Goal: Obtain resource: Obtain resource

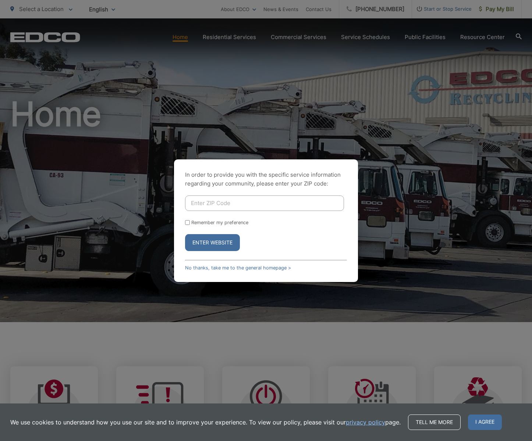
click at [250, 198] on input "Enter ZIP Code" at bounding box center [264, 202] width 159 height 15
type input "92078"
click at [185, 234] on button "Enter Website" at bounding box center [212, 242] width 55 height 17
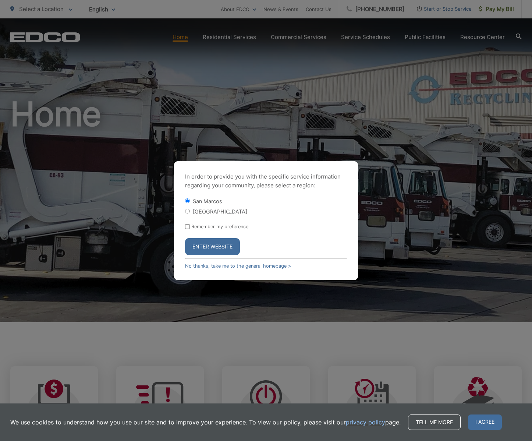
click at [48, 296] on div "In order to provide you with the specific service information regarding your co…" at bounding box center [266, 220] width 532 height 441
click at [207, 242] on button "Enter Website" at bounding box center [212, 246] width 55 height 17
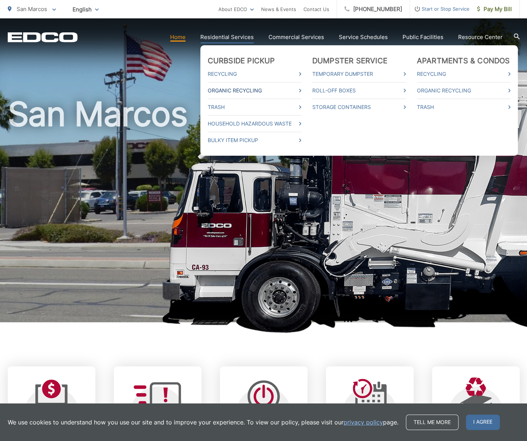
click at [230, 89] on link "Organic Recycling" at bounding box center [255, 90] width 94 height 9
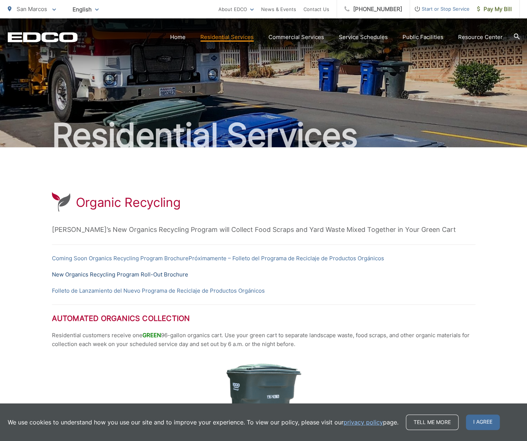
click at [172, 275] on link "New Organics Recycling Program Roll-Out Brochure" at bounding box center [120, 274] width 136 height 9
